Goal: Information Seeking & Learning: Learn about a topic

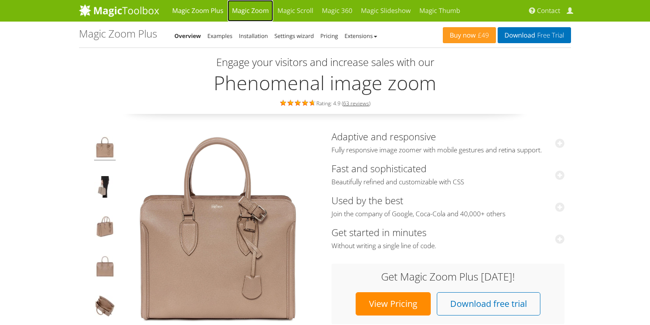
click at [240, 10] on link "Magic Zoom" at bounding box center [249, 11] width 45 height 22
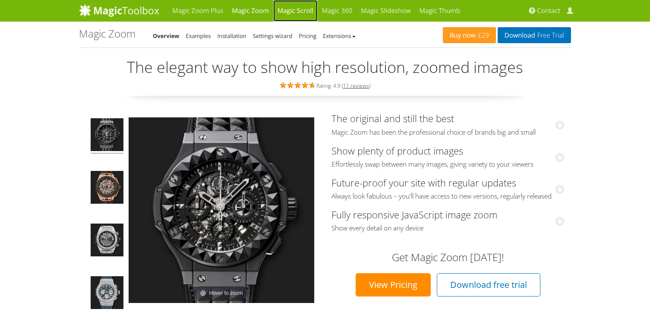
click at [286, 12] on link "Magic Scroll" at bounding box center [295, 11] width 44 height 22
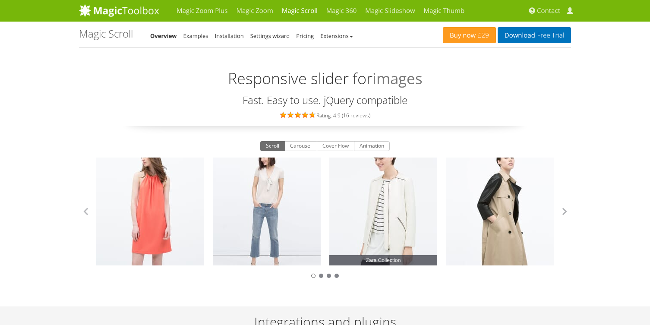
drag, startPoint x: 366, startPoint y: 206, endPoint x: 281, endPoint y: 207, distance: 84.6
click at [329, 207] on link "Zara Collection" at bounding box center [383, 212] width 108 height 108
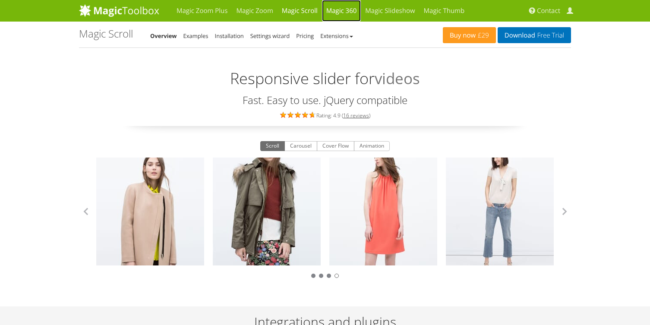
click at [346, 8] on link "Magic 360" at bounding box center [341, 11] width 39 height 22
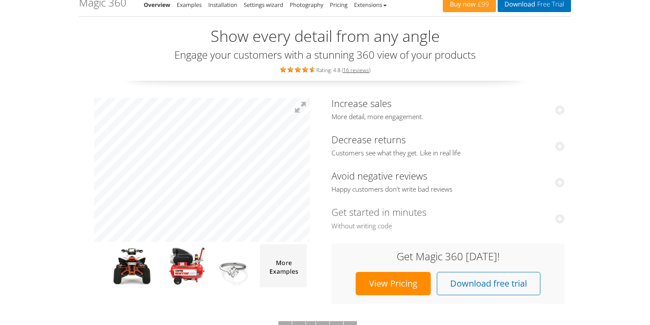
scroll to position [39, 0]
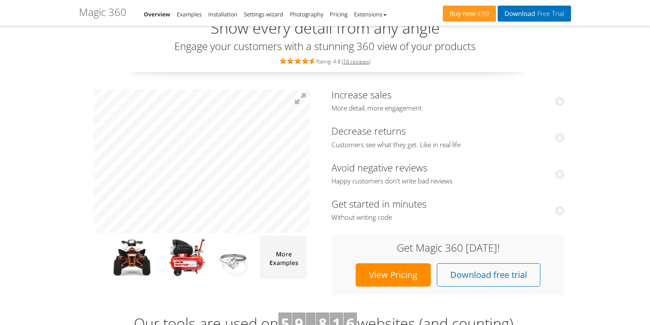
click at [412, 269] on link "View Pricing" at bounding box center [393, 274] width 75 height 23
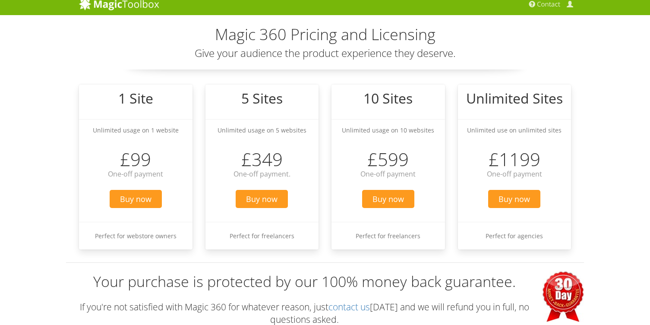
scroll to position [7, 0]
